Goal: Book appointment/travel/reservation

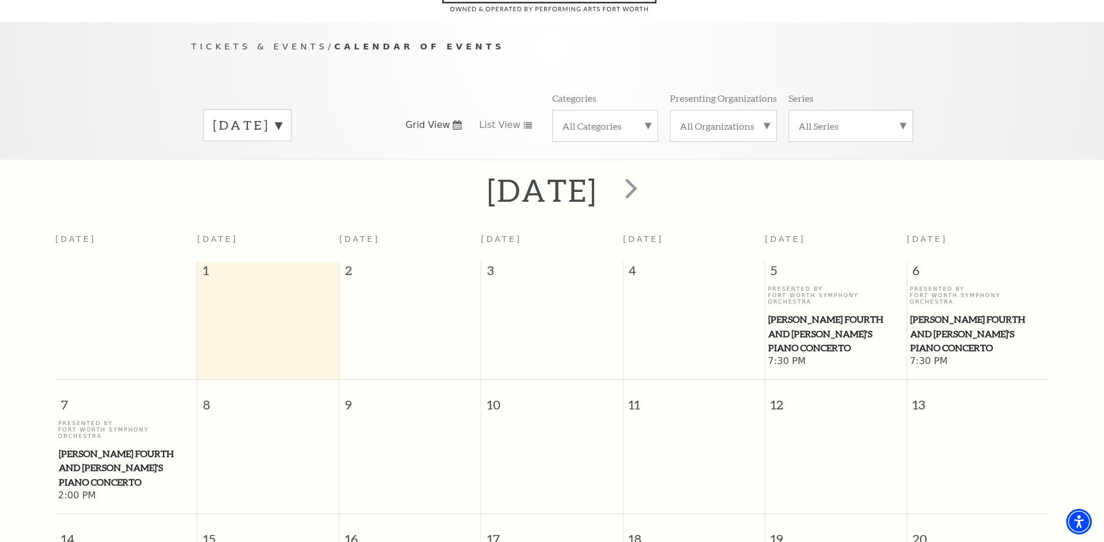
scroll to position [88, 0]
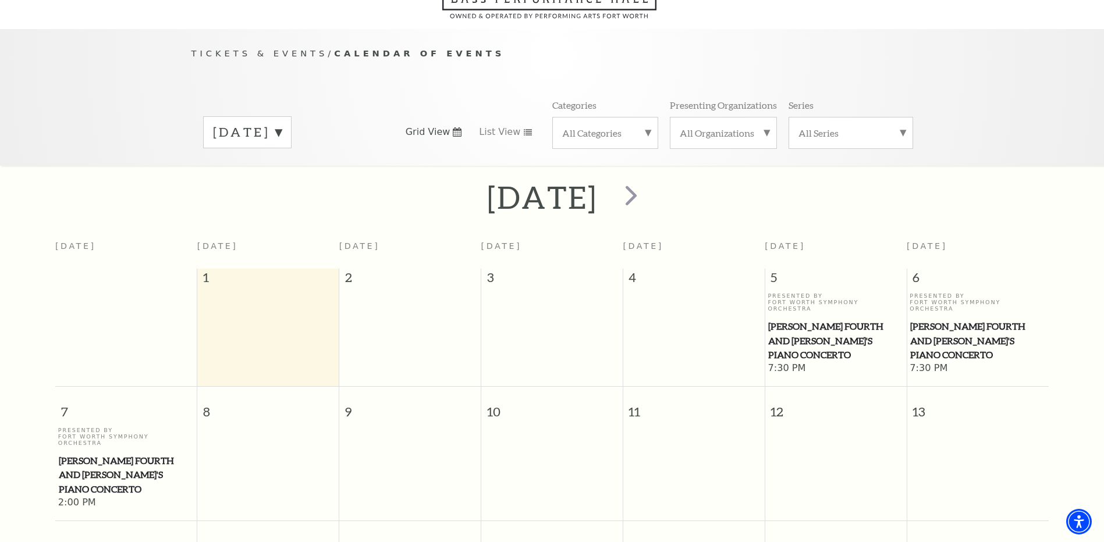
click at [282, 123] on label "September 2025" at bounding box center [247, 132] width 69 height 18
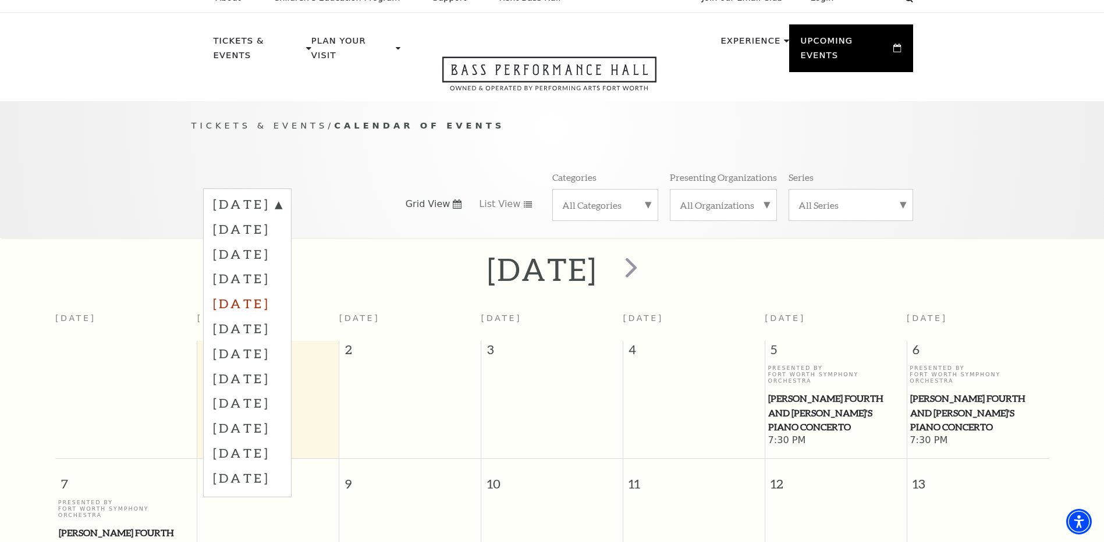
scroll to position [0, 0]
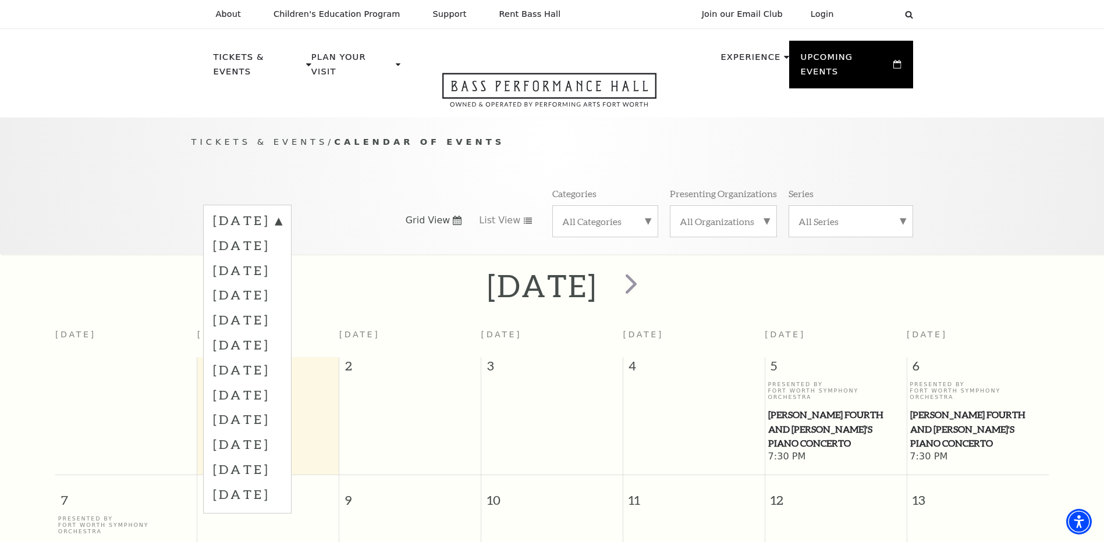
click at [456, 216] on use at bounding box center [457, 220] width 9 height 9
click at [282, 212] on label "September 2025" at bounding box center [247, 222] width 69 height 21
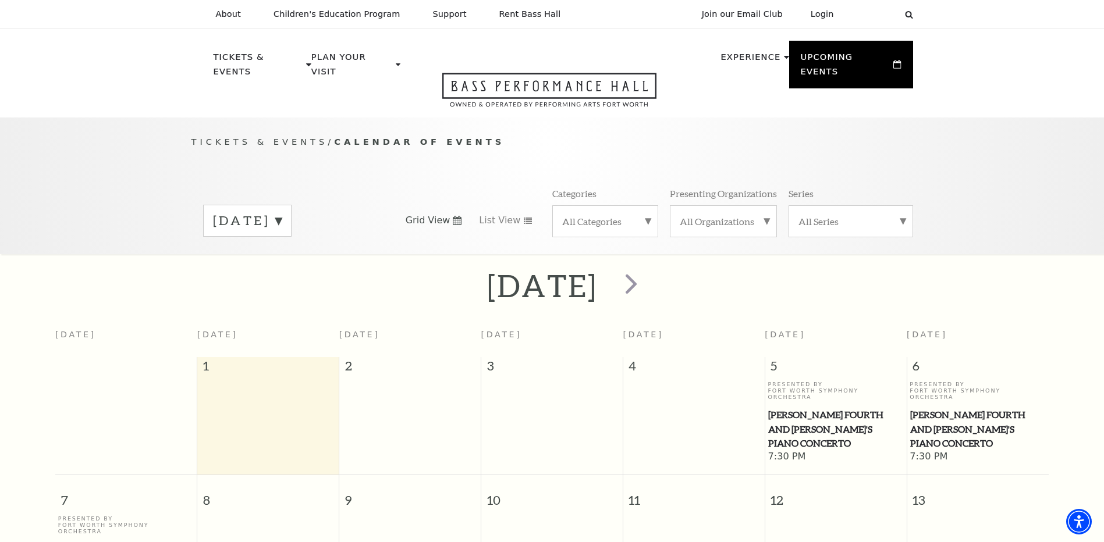
click at [282, 212] on label "September 2025" at bounding box center [247, 221] width 69 height 18
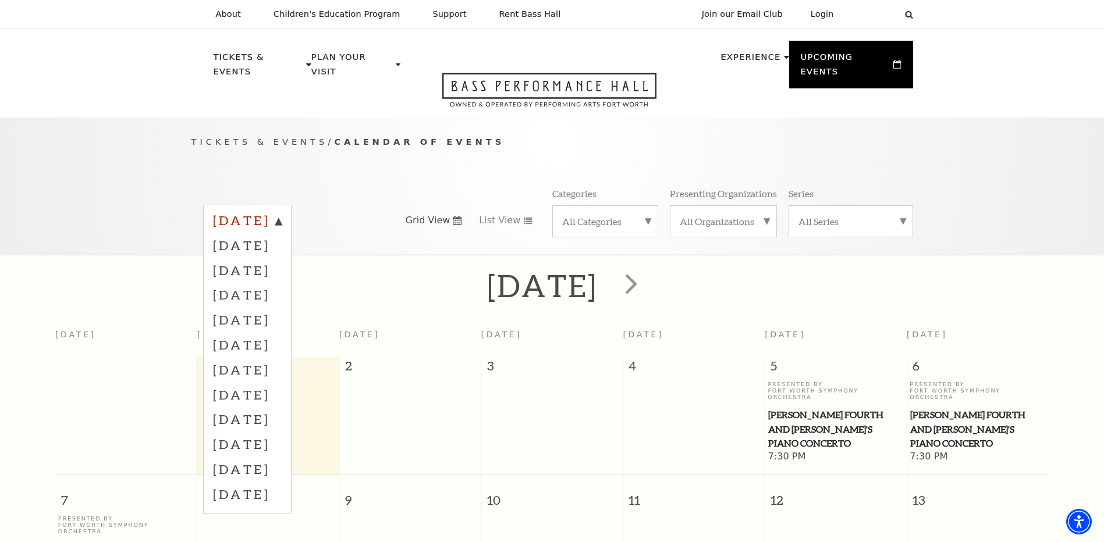
click at [266, 212] on label "September 2025" at bounding box center [247, 222] width 69 height 21
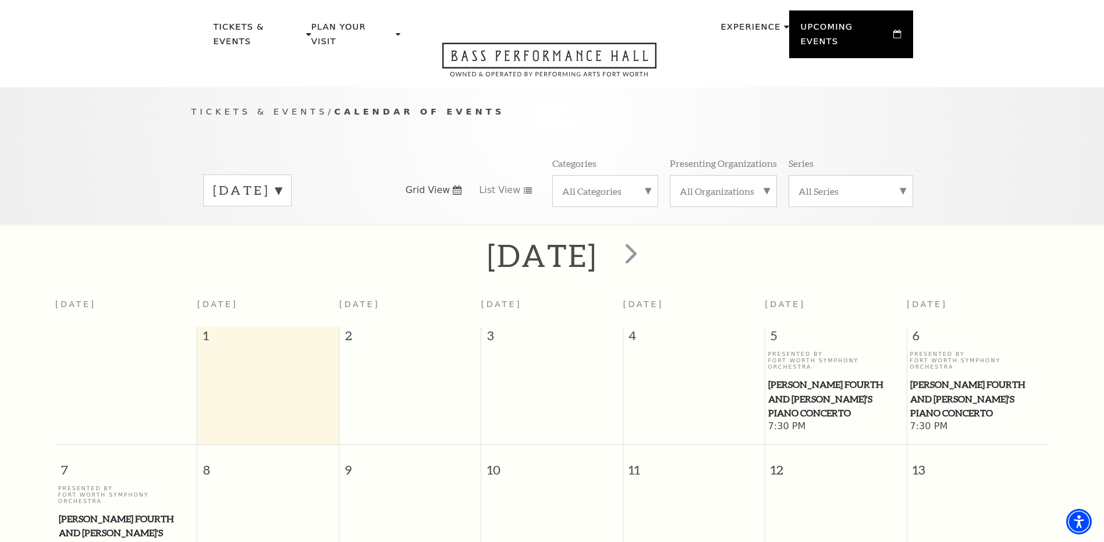
scroll to position [15, 0]
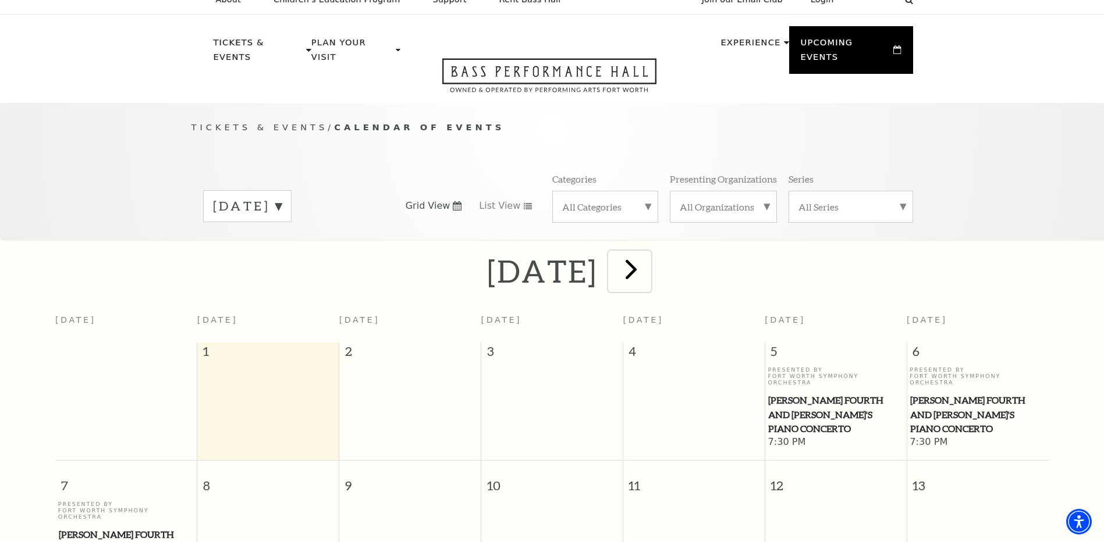
click at [648, 259] on span "next" at bounding box center [631, 269] width 33 height 33
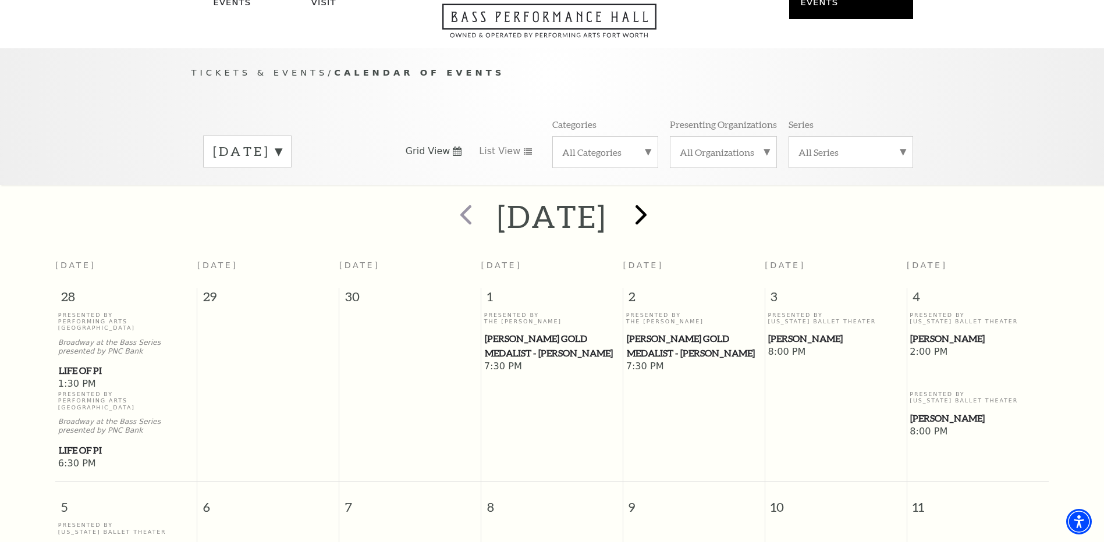
scroll to position [103, 0]
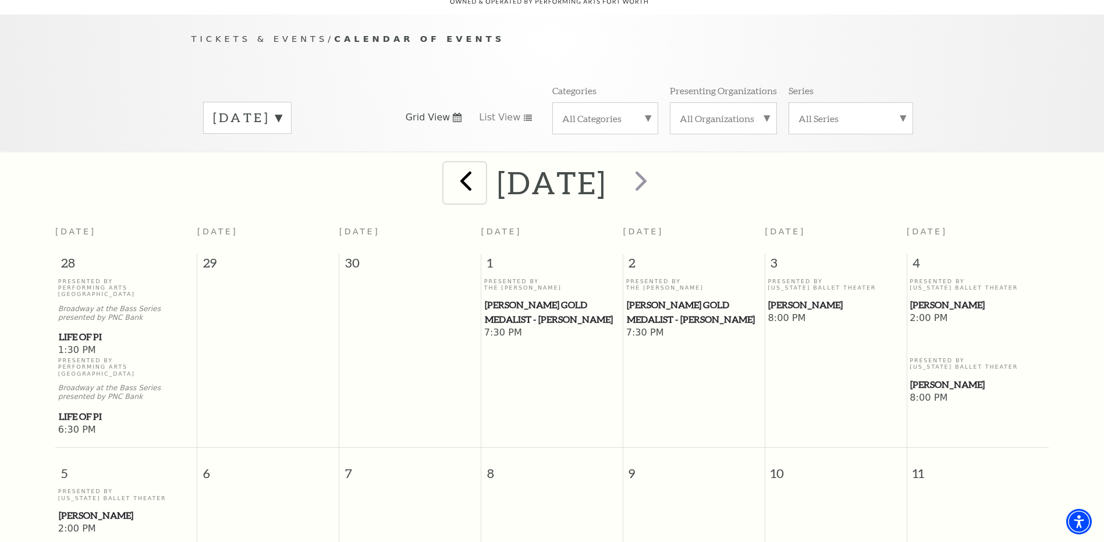
click at [449, 180] on span "prev" at bounding box center [465, 180] width 33 height 33
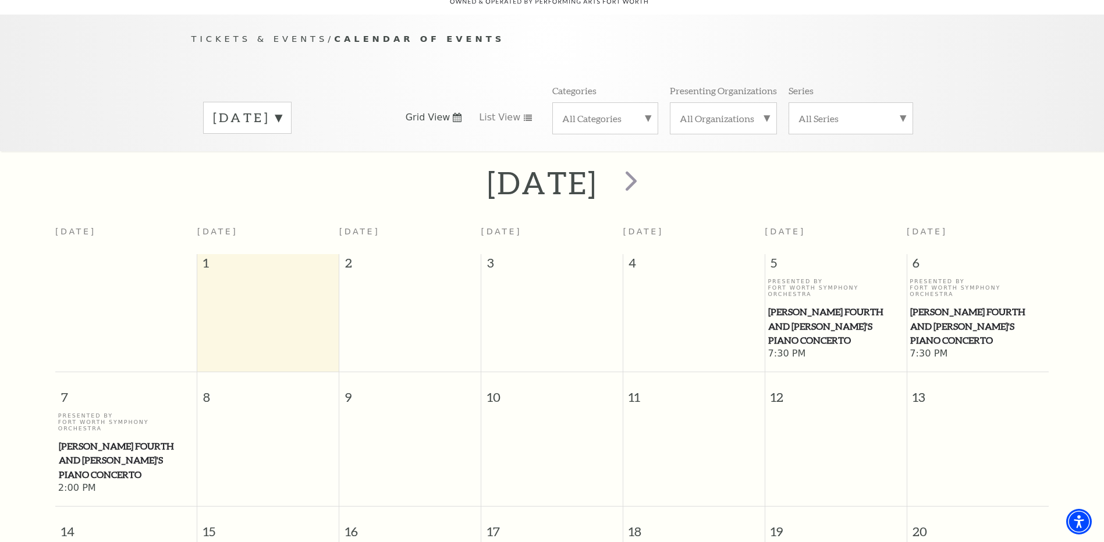
click at [416, 177] on div "September 2025" at bounding box center [552, 182] width 1104 height 41
click at [136, 278] on td at bounding box center [126, 319] width 142 height 83
click at [133, 278] on td at bounding box center [126, 319] width 142 height 83
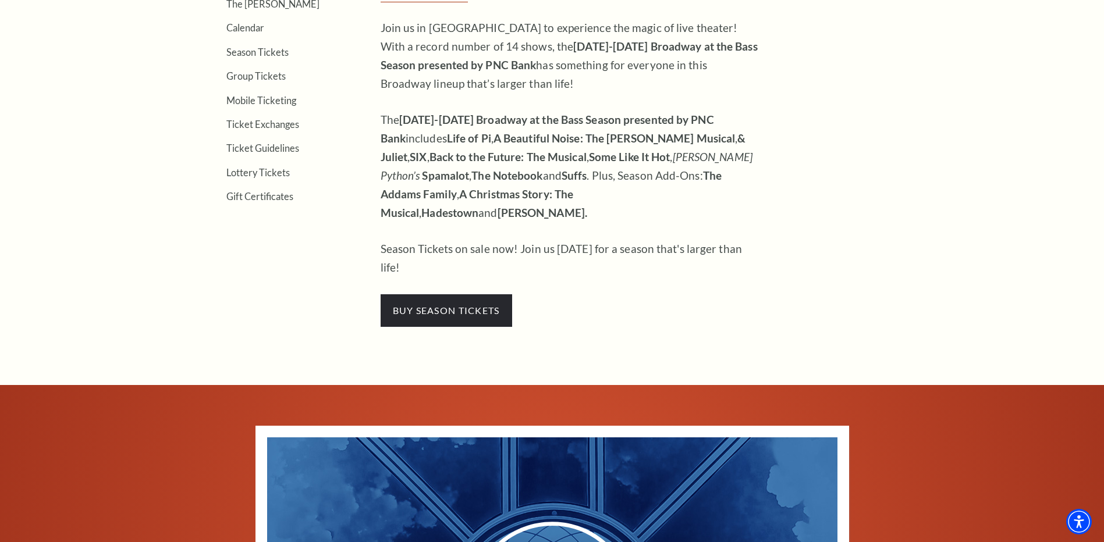
scroll to position [364, 0]
